Goal: Task Accomplishment & Management: Use online tool/utility

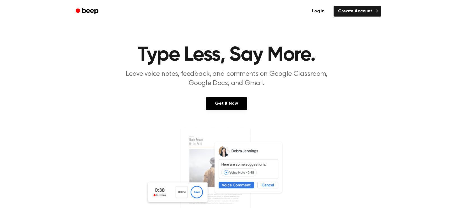
click at [321, 11] on link "Log in" at bounding box center [318, 11] width 24 height 13
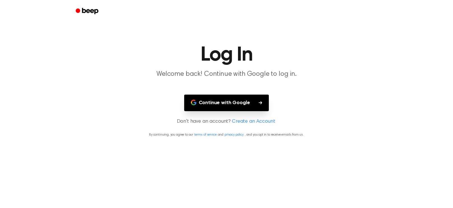
click at [233, 108] on button "Continue with Google" at bounding box center [226, 102] width 85 height 17
click at [206, 108] on button "Continue with Google" at bounding box center [226, 102] width 85 height 17
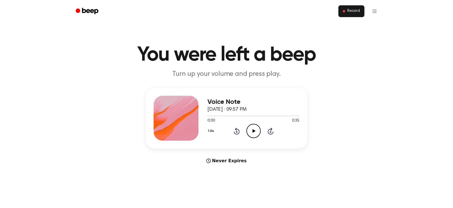
click at [342, 13] on button "Record" at bounding box center [351, 11] width 26 height 12
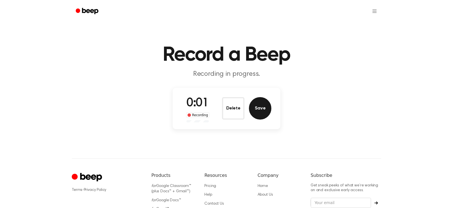
click at [262, 107] on button "Save" at bounding box center [260, 108] width 22 height 22
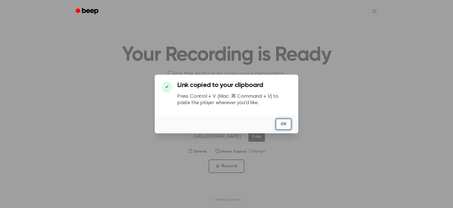
click at [286, 120] on button "OK" at bounding box center [284, 123] width 16 height 11
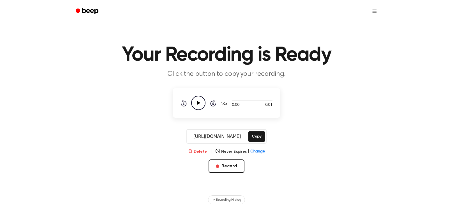
click at [197, 152] on button "Delete" at bounding box center [197, 152] width 19 height 6
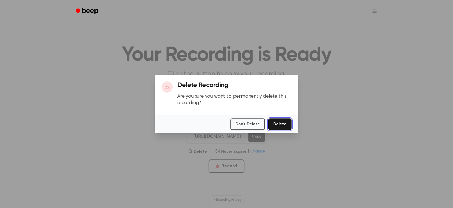
click at [281, 126] on button "Delete" at bounding box center [279, 123] width 23 height 11
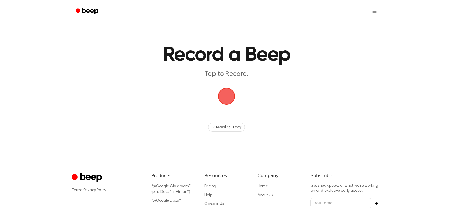
click at [232, 95] on span "button" at bounding box center [227, 96] width 16 height 16
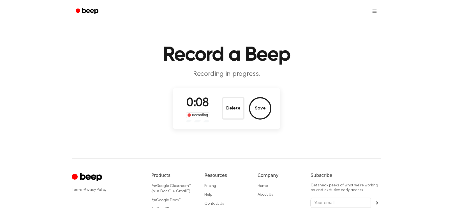
click at [251, 117] on div "Delete Save" at bounding box center [246, 108] width 49 height 22
click at [239, 114] on button "Delete" at bounding box center [233, 108] width 22 height 22
